Goal: Navigation & Orientation: Go to known website

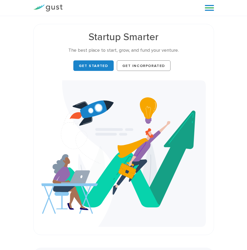
click at [89, 68] on link "Get Started" at bounding box center [93, 65] width 40 height 10
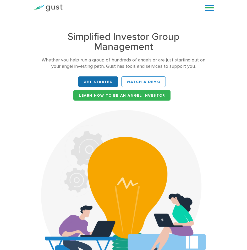
click at [103, 85] on link "Get Started" at bounding box center [98, 81] width 40 height 10
click at [204, 9] on div "Blog FAQ Pricing Get Started Login Login" at bounding box center [207, 8] width 21 height 16
click at [208, 9] on link at bounding box center [209, 8] width 9 height 8
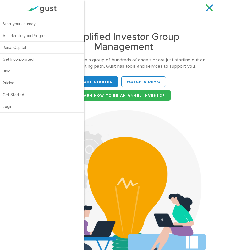
click at [239, 31] on div "Simplified Investor Group Management Whether you help run a group of hundreds o…" at bounding box center [123, 153] width 247 height 259
click at [207, 10] on link at bounding box center [209, 8] width 9 height 8
